Goal: Task Accomplishment & Management: Use online tool/utility

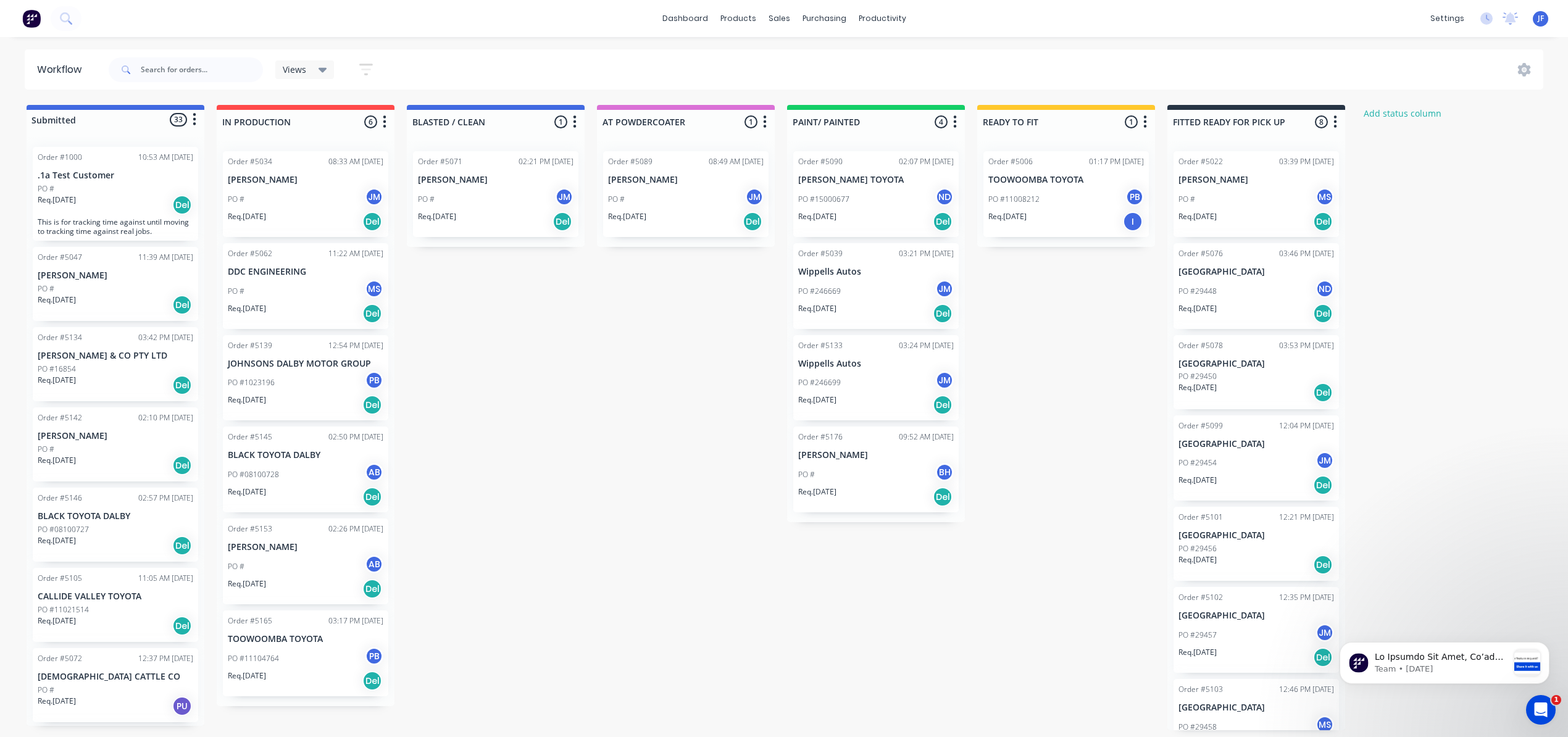
click at [73, 616] on p "Req. [DATE]" at bounding box center [57, 620] width 39 height 11
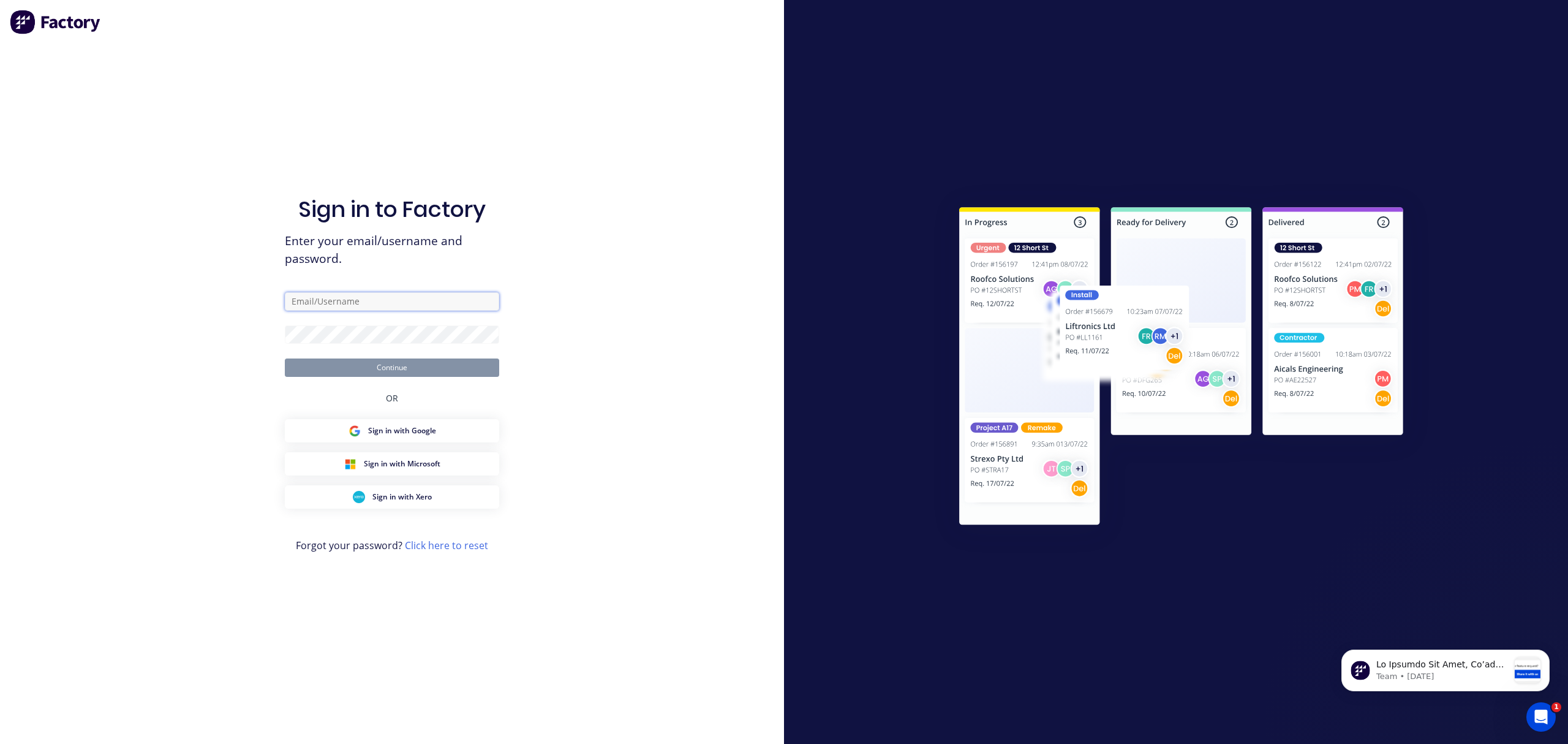
type input "[PERSON_NAME][EMAIL_ADDRESS][DOMAIN_NAME]"
click at [386, 366] on button "Continue" at bounding box center [392, 368] width 214 height 19
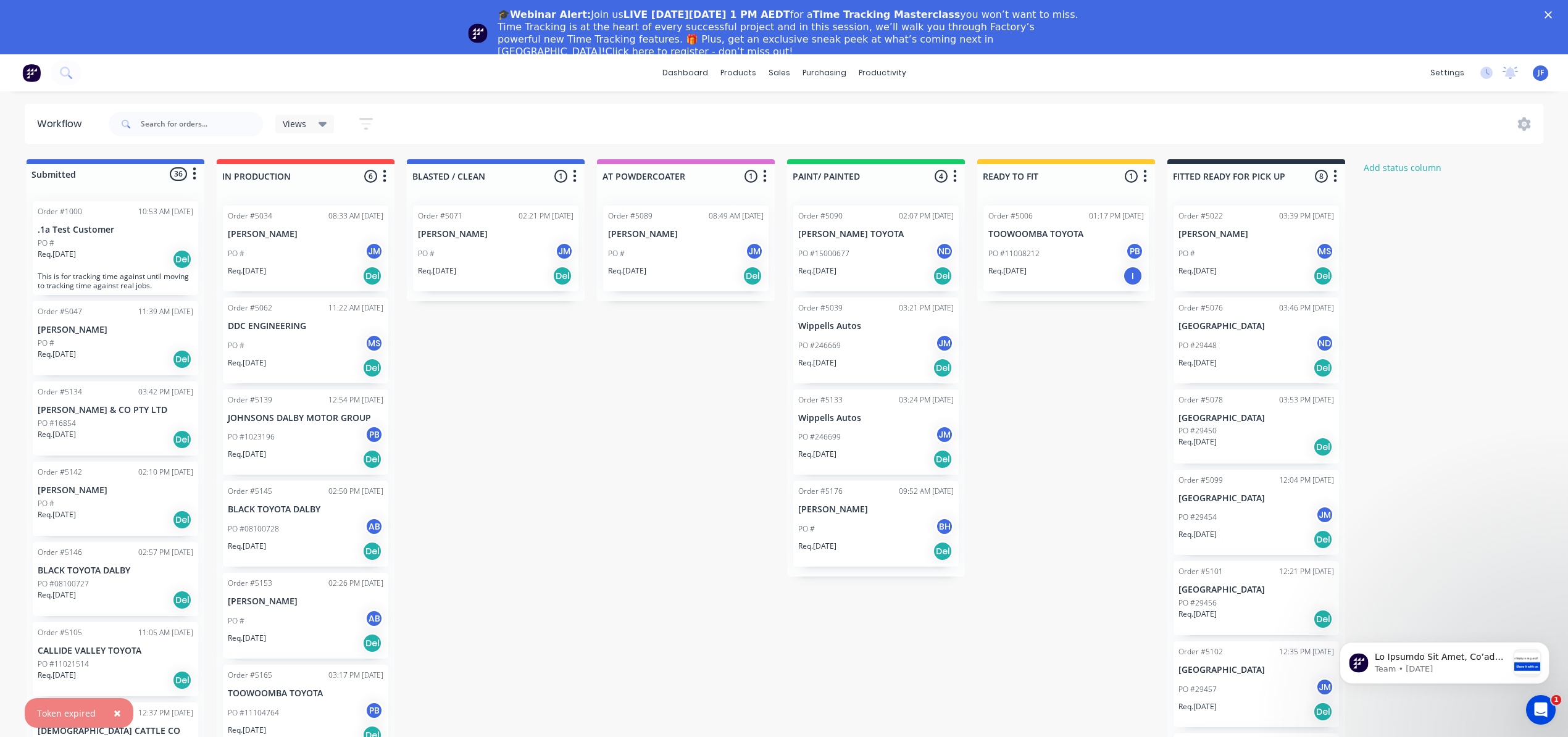
click at [87, 667] on p "PO #11021514" at bounding box center [64, 664] width 51 height 11
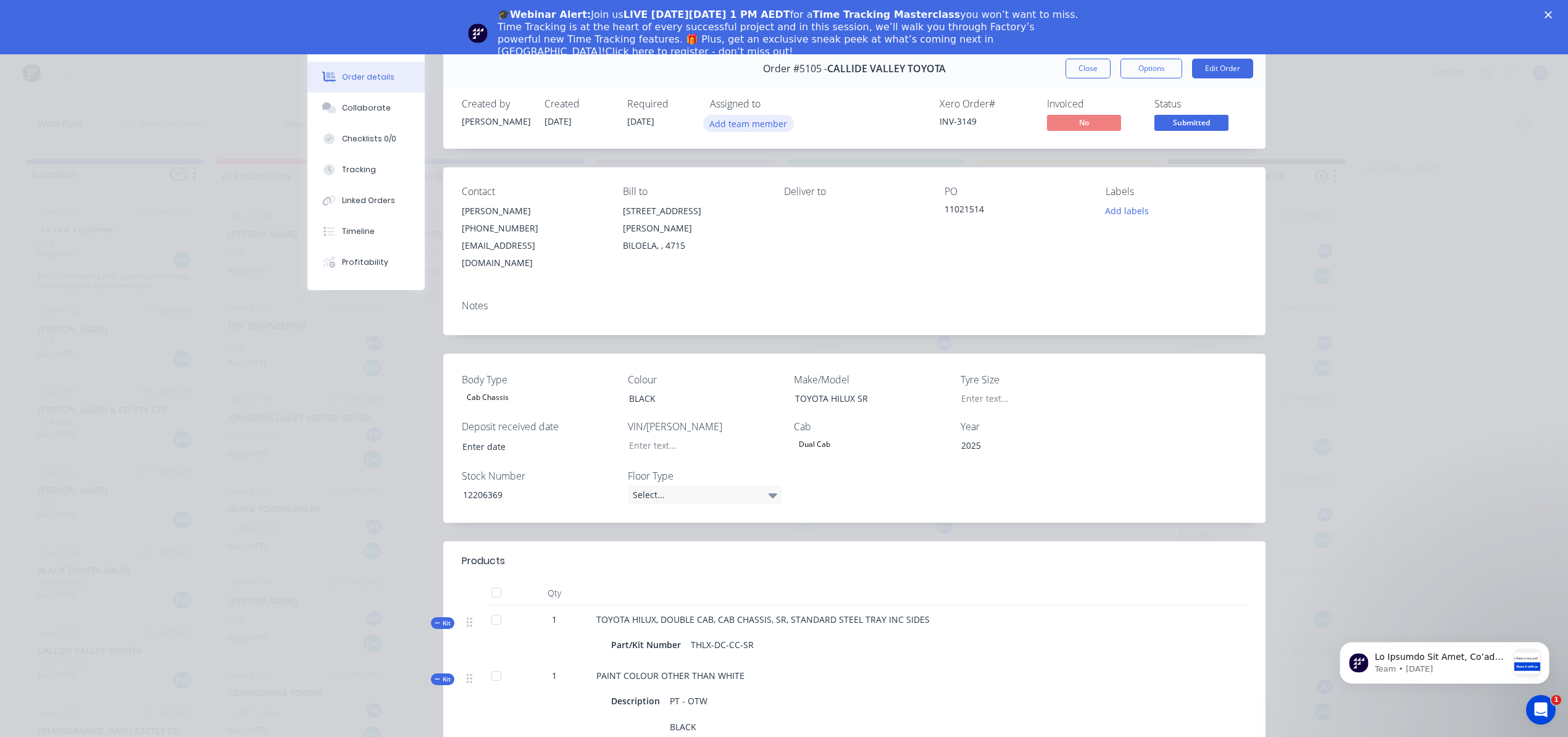
click at [752, 125] on button "Add team member" at bounding box center [748, 123] width 91 height 17
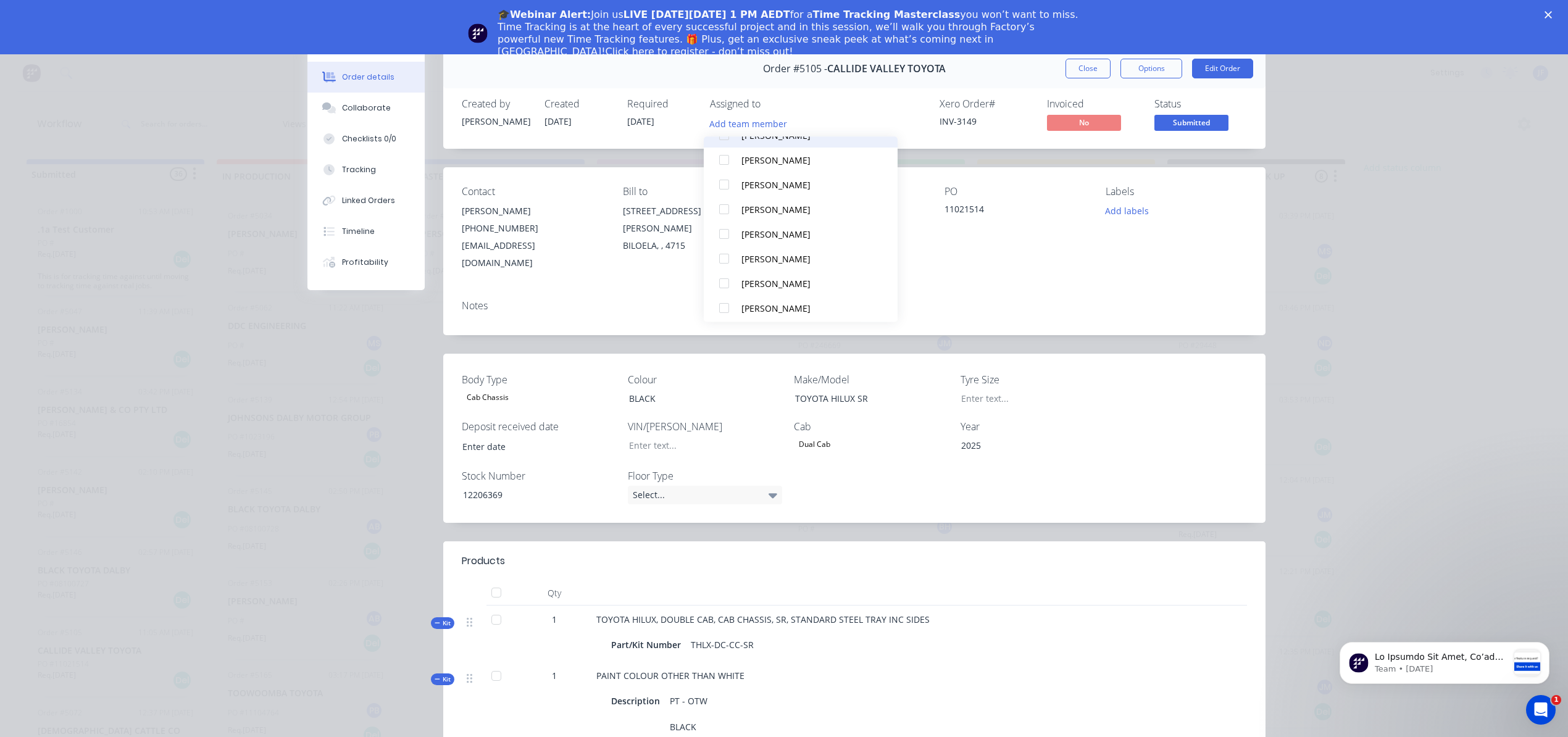
scroll to position [329, 0]
click at [755, 285] on div "[PERSON_NAME]" at bounding box center [806, 283] width 131 height 13
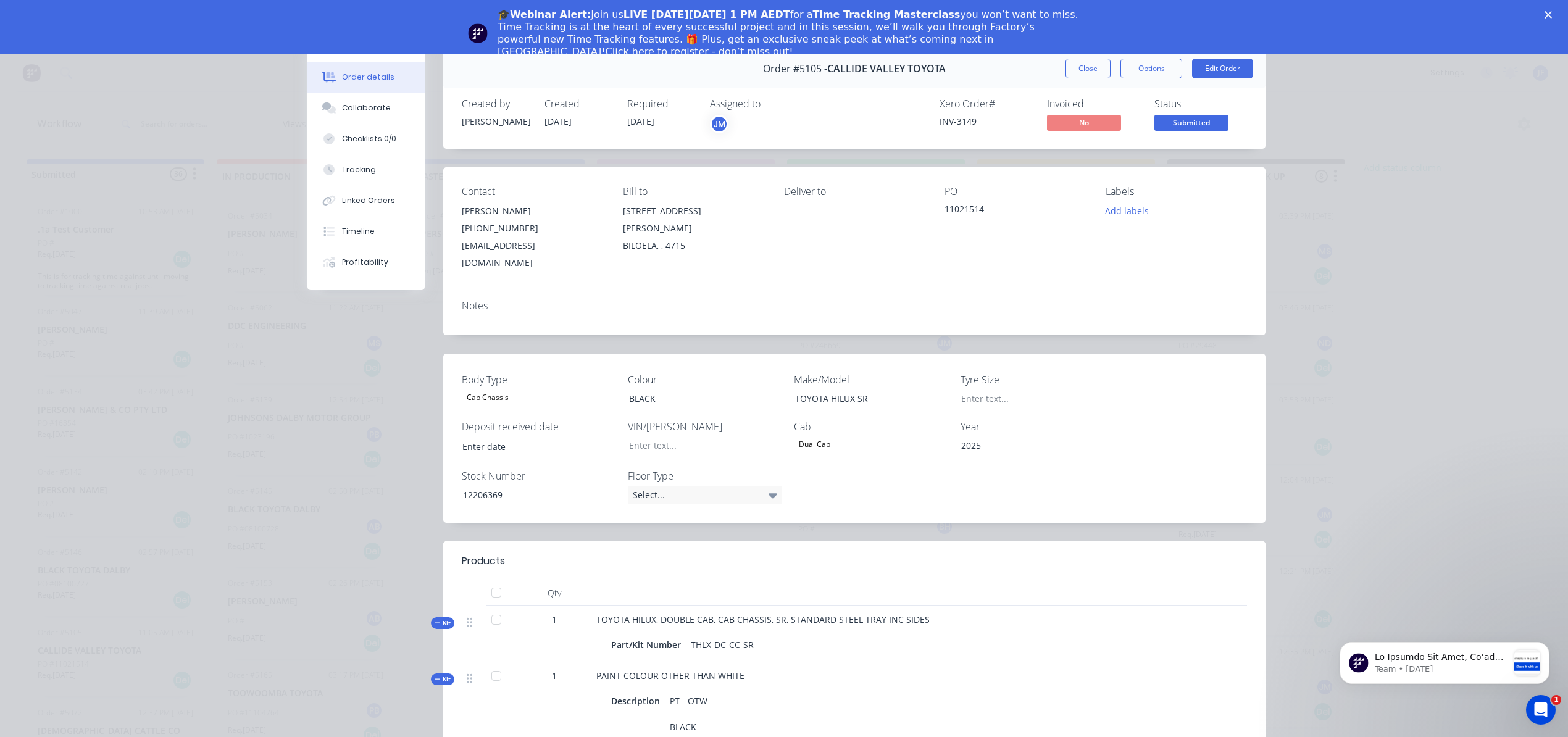
click at [999, 77] on div "Order #5105 - CALLIDE VALLEY TOYOTA Close Options Edit Order" at bounding box center [854, 69] width 822 height 39
click at [1073, 80] on div "Order #5105 - CALLIDE VALLEY TOYOTA Close Options Edit Order" at bounding box center [854, 69] width 822 height 39
click at [1069, 66] on button "Close" at bounding box center [1088, 68] width 45 height 20
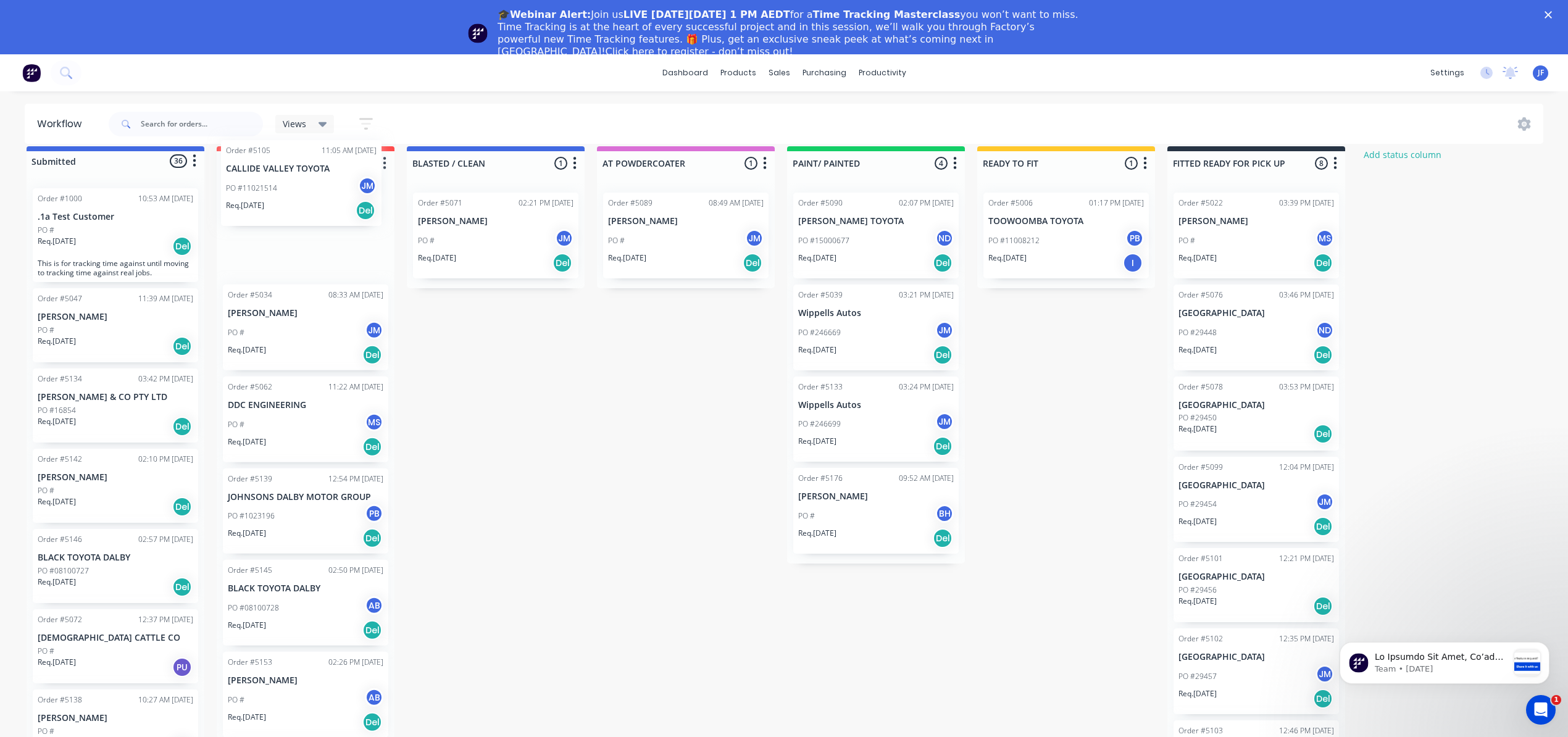
scroll to position [10, 0]
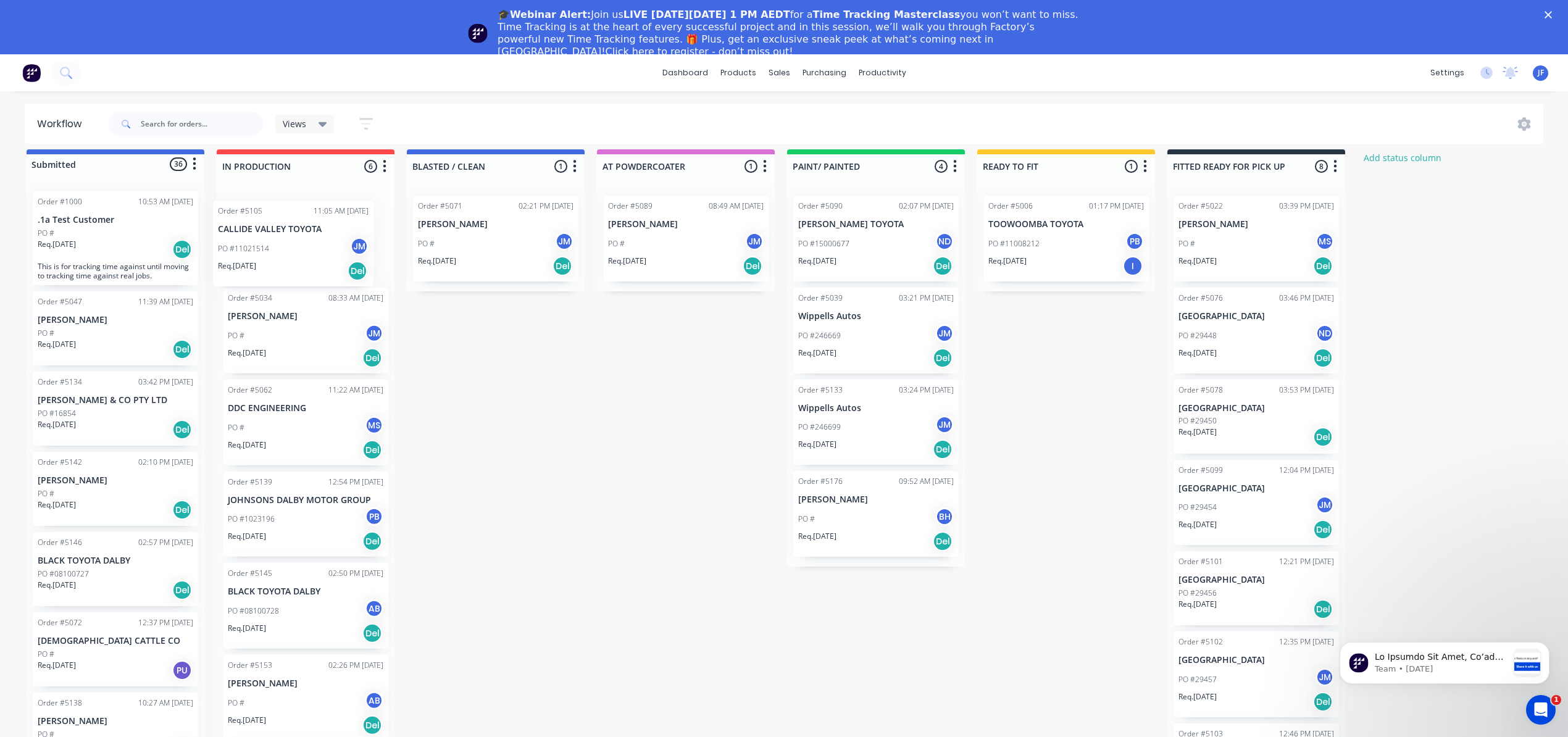
drag, startPoint x: 102, startPoint y: 677, endPoint x: 289, endPoint y: 256, distance: 460.7
click at [289, 256] on div "Submitted 36 Status colour #4169E1 hex #4169E1 Save Cancel Summaries Total orde…" at bounding box center [842, 461] width 1701 height 625
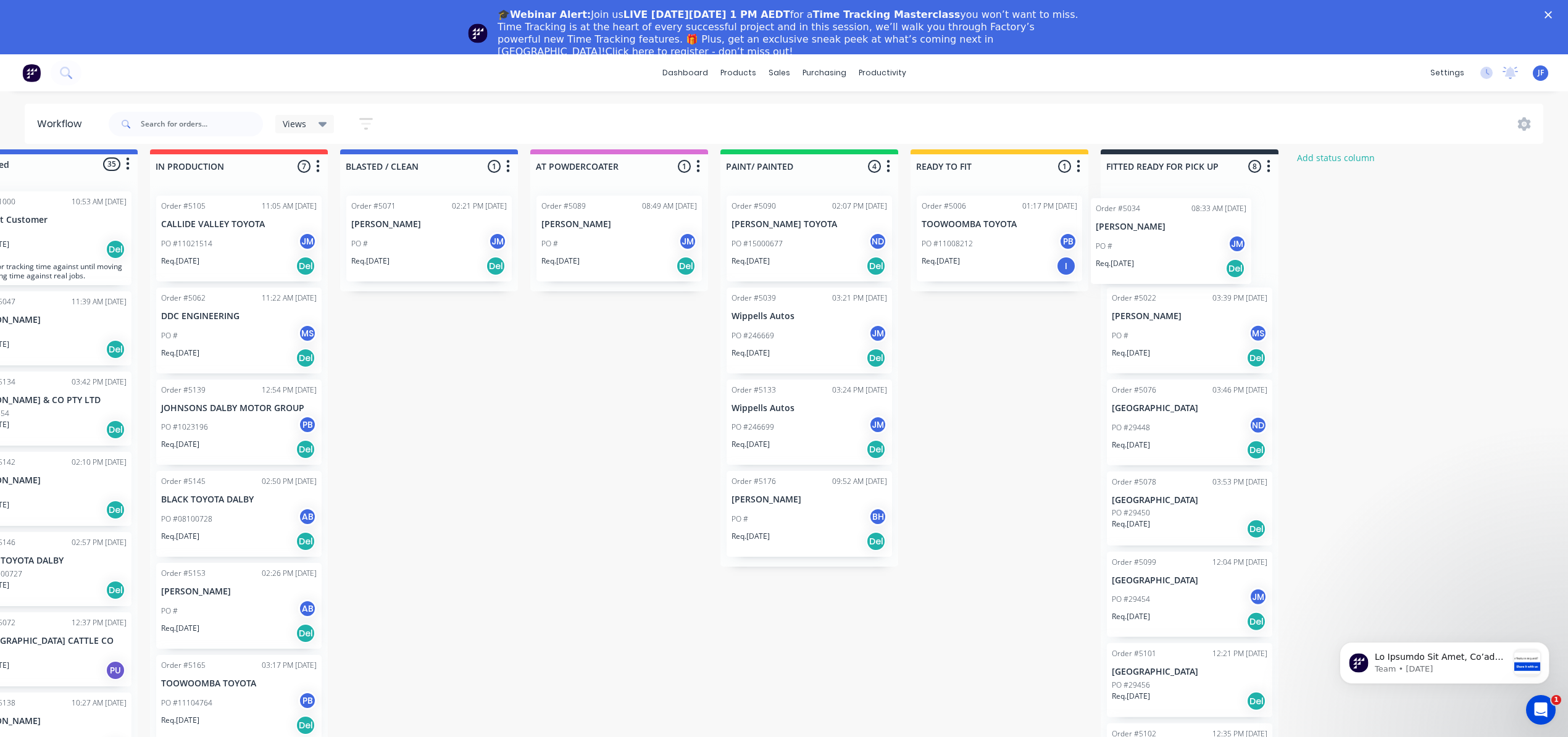
scroll to position [10, 68]
drag, startPoint x: 291, startPoint y: 324, endPoint x: 1193, endPoint y: 237, distance: 906.2
click at [1193, 237] on div "Submitted 35 Status colour #4169E1 hex #4169E1 Save Cancel Summaries Total orde…" at bounding box center [773, 461] width 1701 height 625
click at [1193, 237] on div "PO # JM" at bounding box center [1189, 244] width 156 height 23
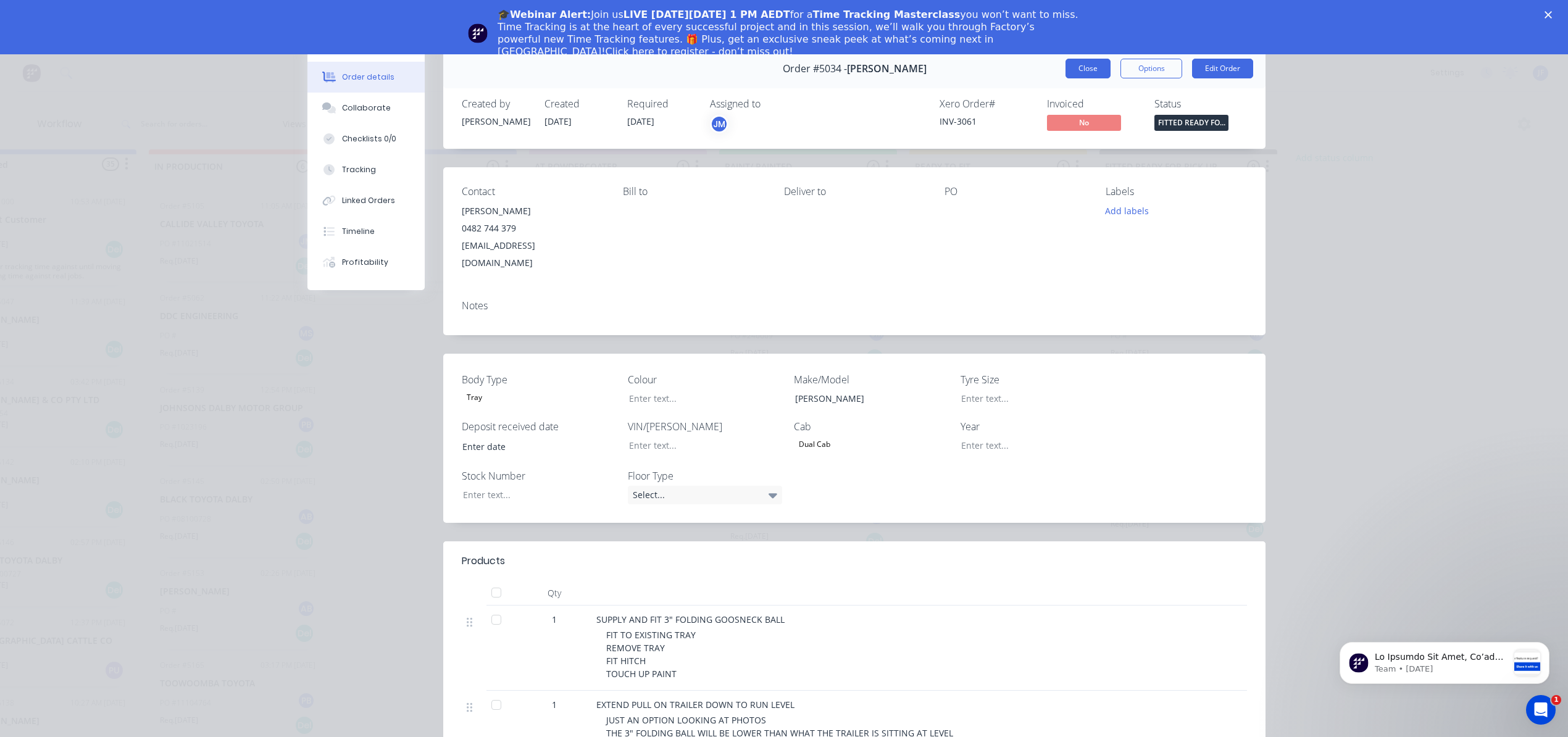
click at [1076, 67] on button "Close" at bounding box center [1088, 68] width 45 height 20
